Goal: Information Seeking & Learning: Learn about a topic

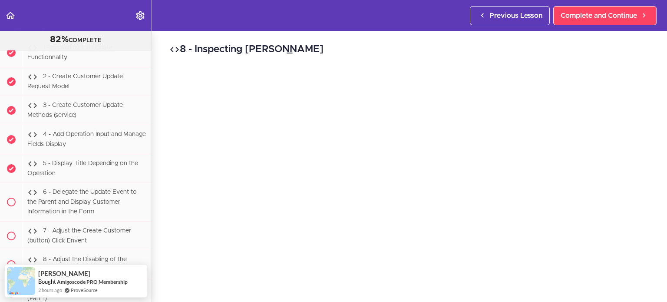
scroll to position [18862, 0]
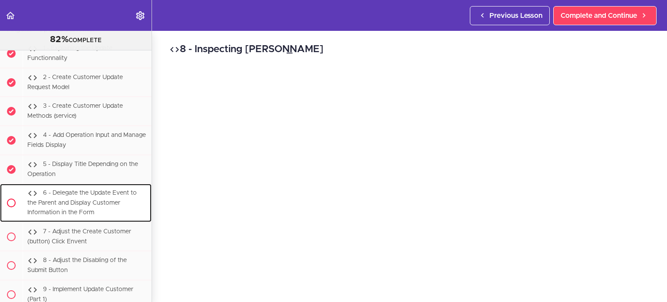
click at [102, 220] on div "6 - Delegate the Update Event to the Parent and Display Customer Information in…" at bounding box center [87, 203] width 129 height 38
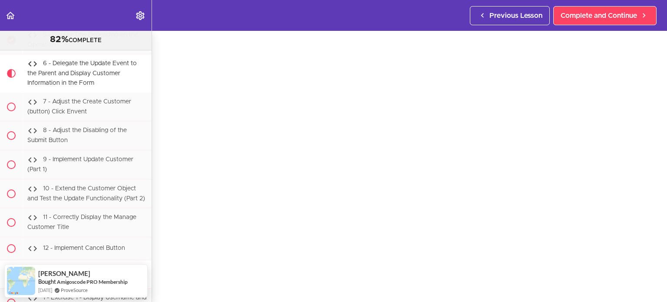
scroll to position [28, 0]
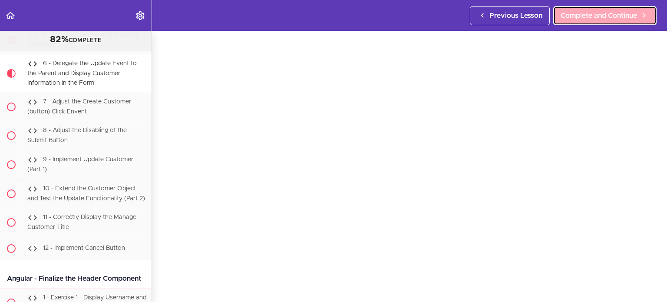
click at [616, 9] on link "Complete and Continue" at bounding box center [604, 15] width 103 height 19
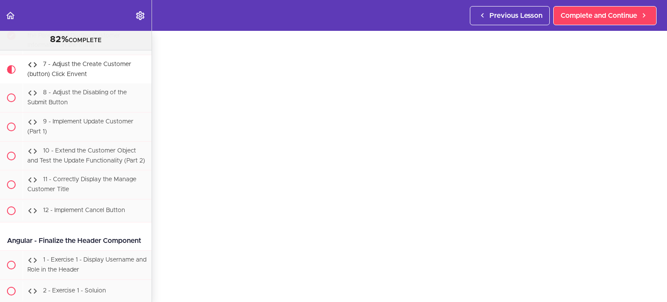
scroll to position [43, 0]
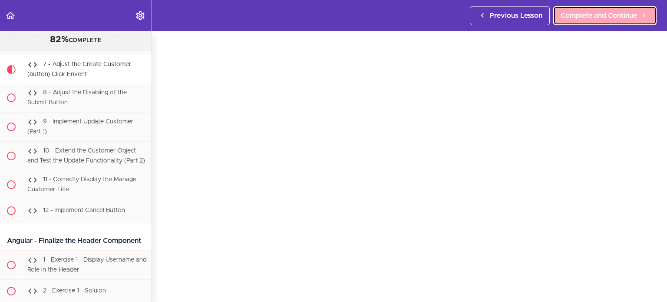
click at [590, 17] on span "Complete and Continue" at bounding box center [598, 15] width 76 height 10
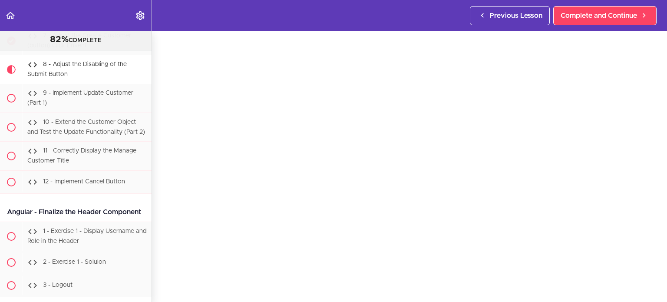
scroll to position [43, 0]
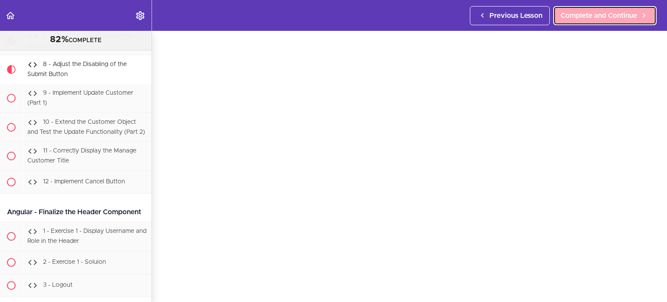
click at [574, 22] on link "Complete and Continue" at bounding box center [604, 15] width 103 height 19
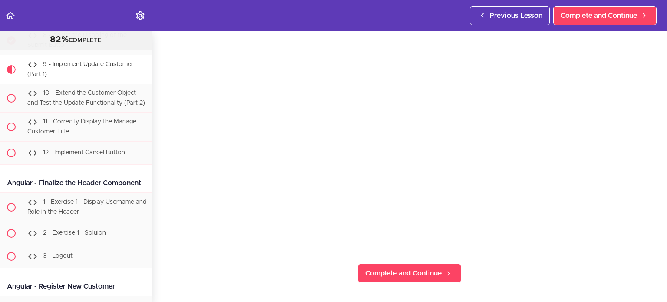
scroll to position [91, 0]
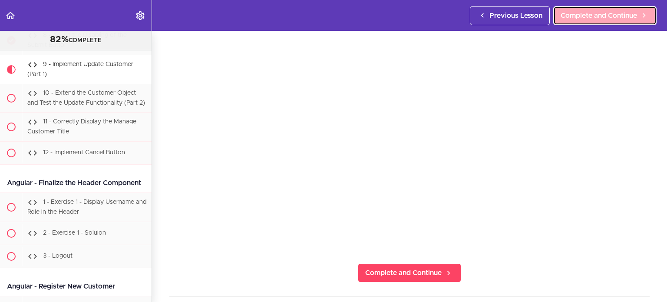
click at [607, 10] on span "Complete and Continue" at bounding box center [598, 15] width 76 height 10
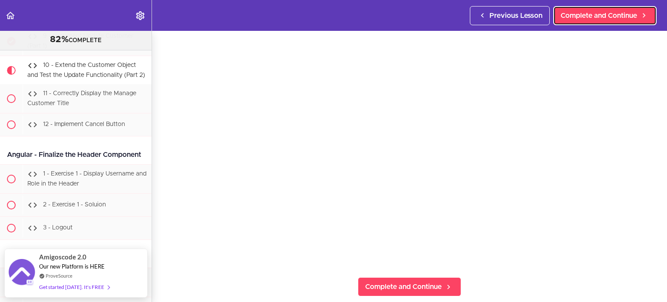
scroll to position [76, 0]
